Goal: Find specific page/section: Find specific page/section

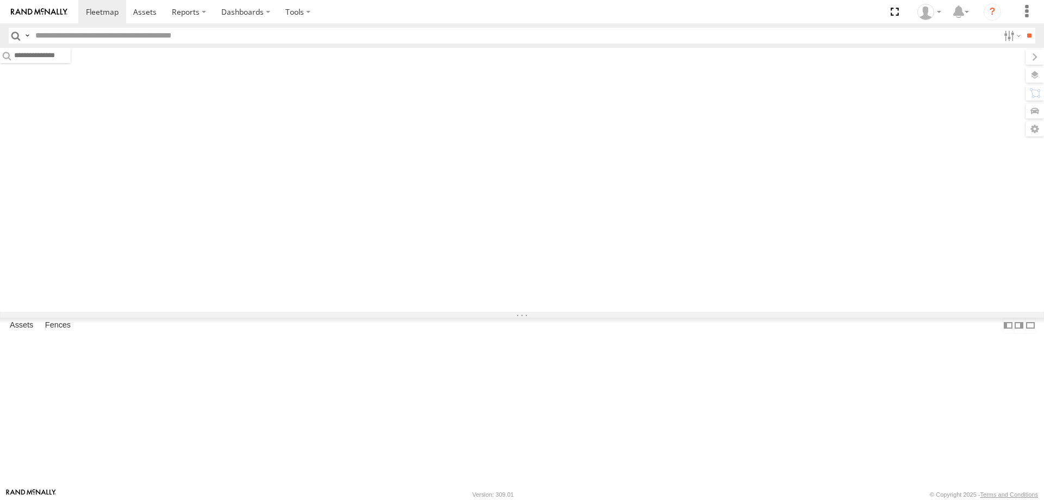
click at [0, 0] on span "Asset" at bounding box center [0, 0] width 0 height 0
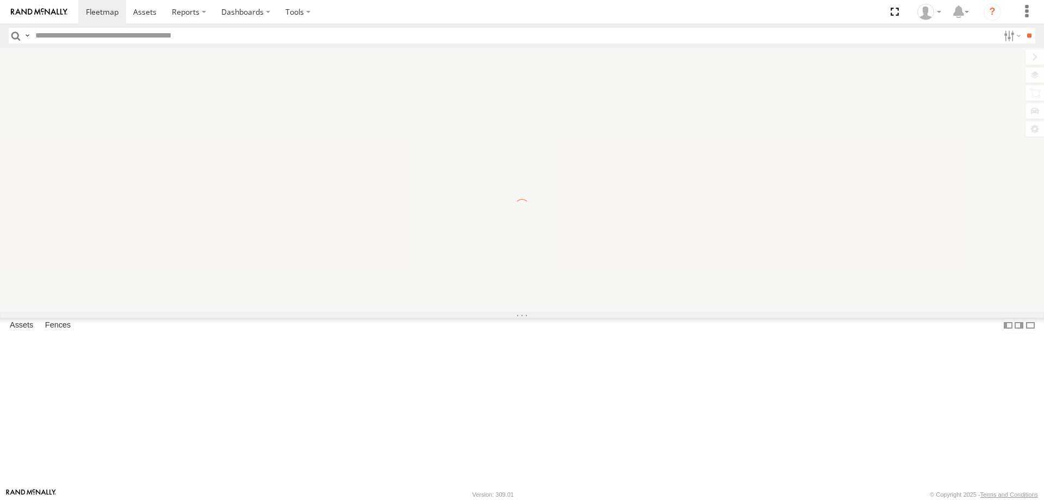
click at [0, 0] on span "Asset" at bounding box center [0, 0] width 0 height 0
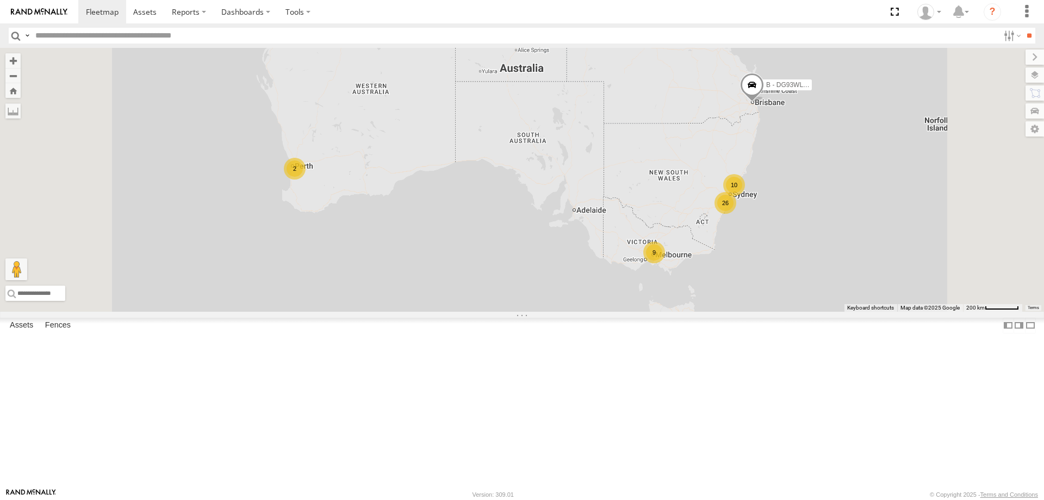
click at [0, 0] on div "All Assets" at bounding box center [0, 0] width 0 height 0
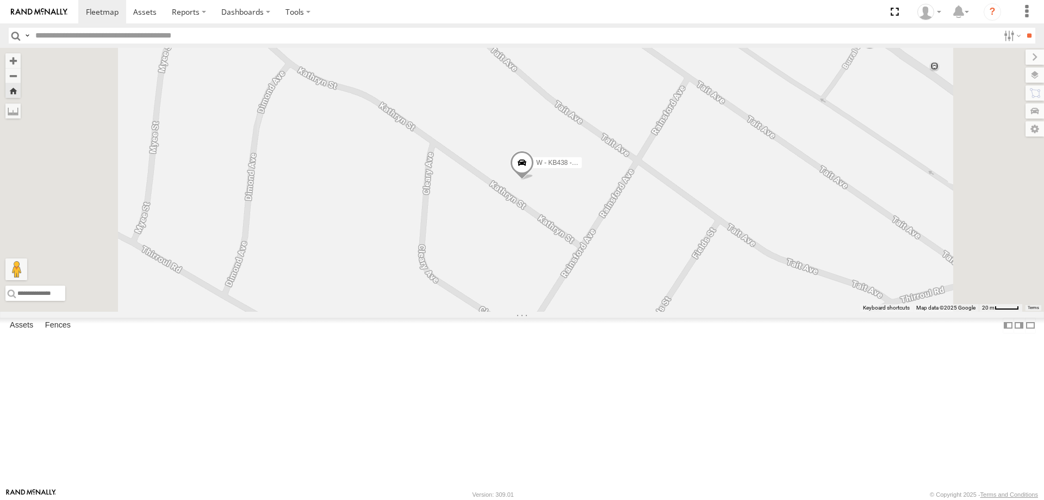
click at [0, 0] on div "All Assets" at bounding box center [0, 0] width 0 height 0
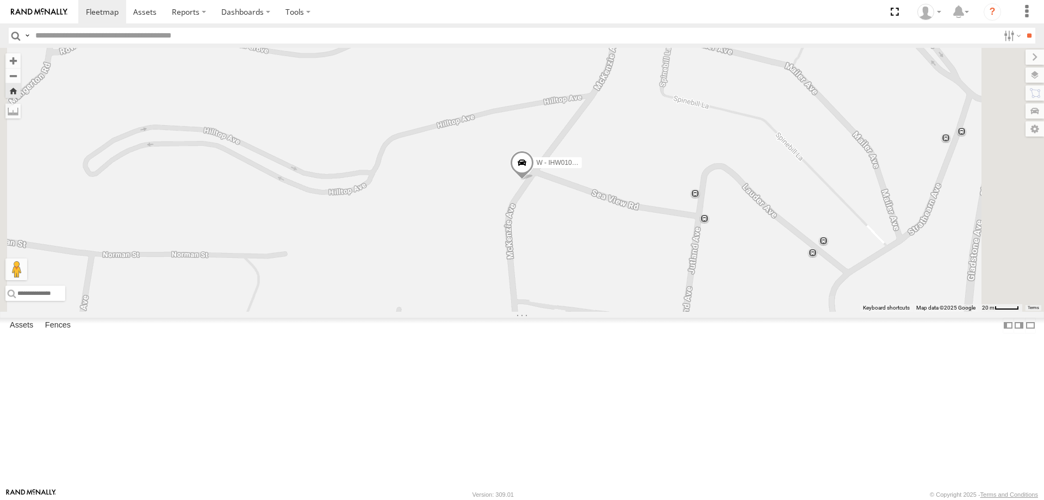
click at [0, 0] on div "W - IHW007 - [PERSON_NAME]" at bounding box center [0, 0] width 0 height 0
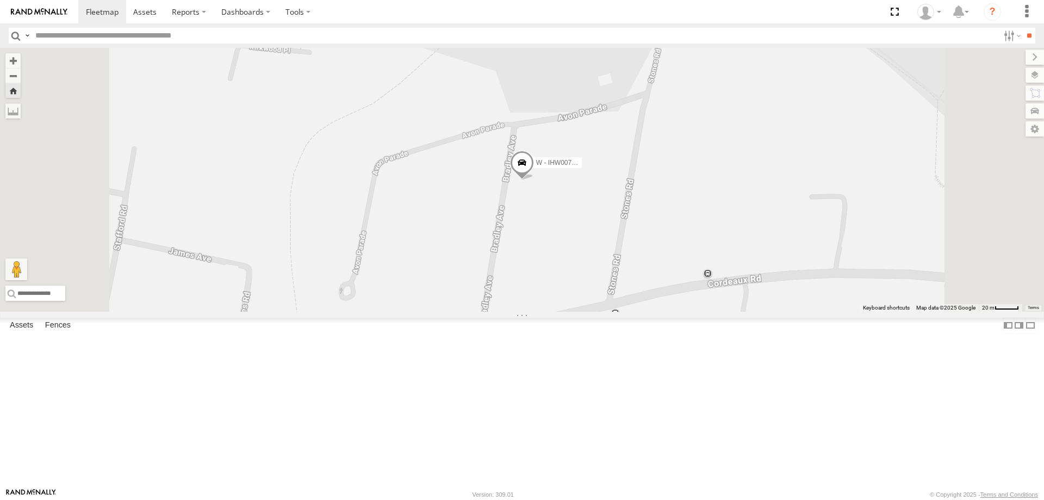
click at [0, 0] on div "W - ADS247 - [PERSON_NAME]" at bounding box center [0, 0] width 0 height 0
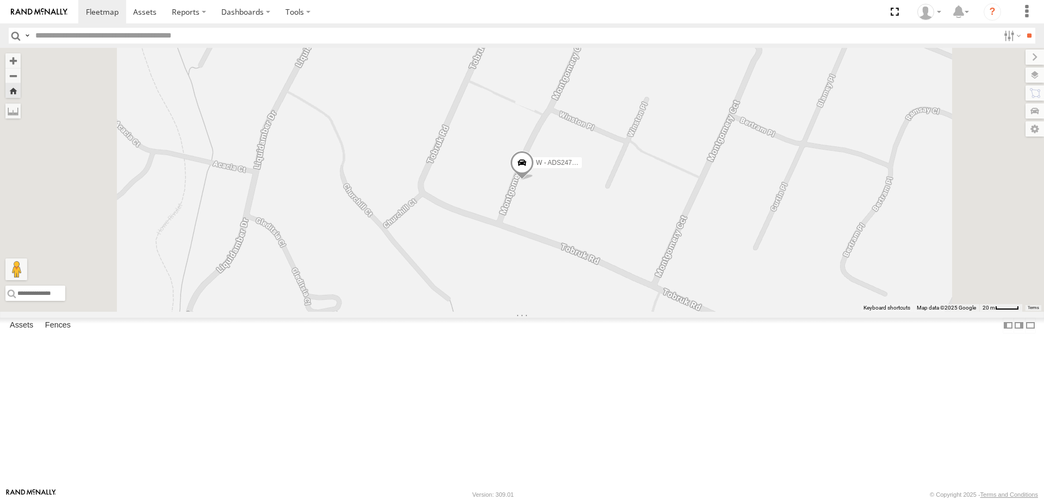
click at [0, 0] on div "W - IHW010 - [PERSON_NAME]" at bounding box center [0, 0] width 0 height 0
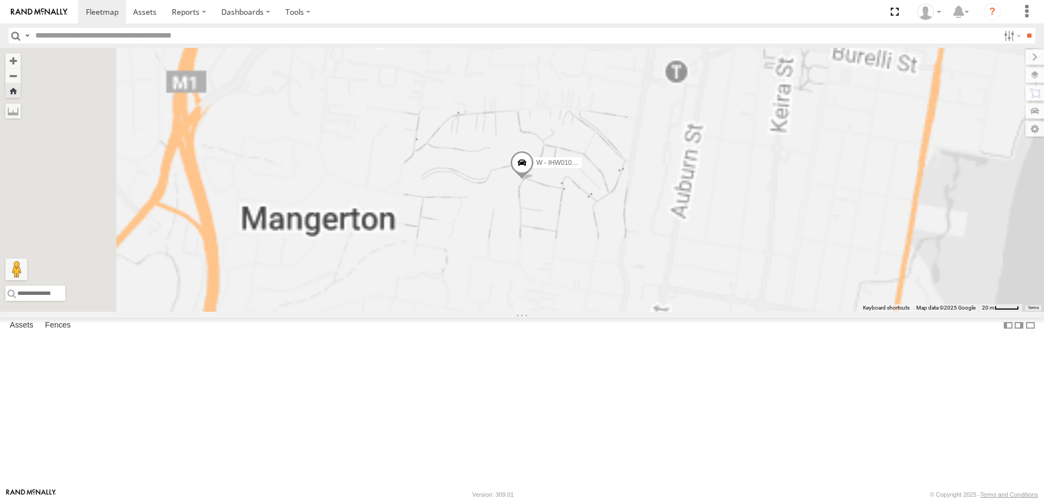
click at [0, 0] on div "All Assets" at bounding box center [0, 0] width 0 height 0
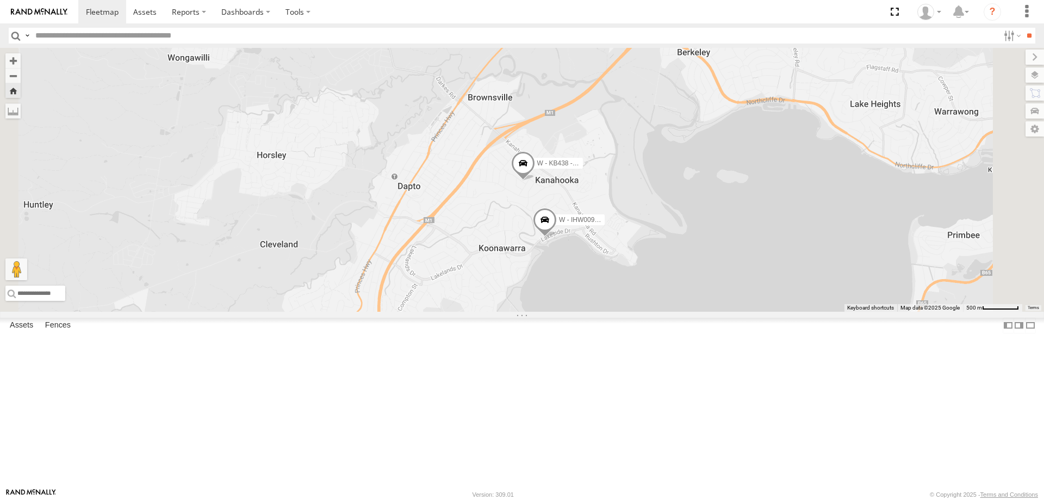
click at [0, 0] on div "W - IHW010 - [PERSON_NAME]" at bounding box center [0, 0] width 0 height 0
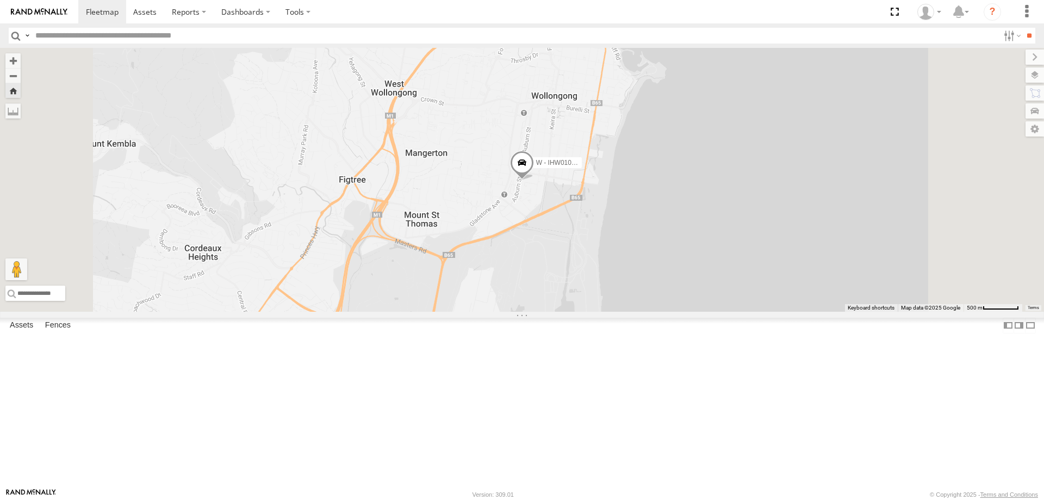
click at [0, 0] on div "W - IHW010 - [PERSON_NAME]" at bounding box center [0, 0] width 0 height 0
